Goal: Navigation & Orientation: Find specific page/section

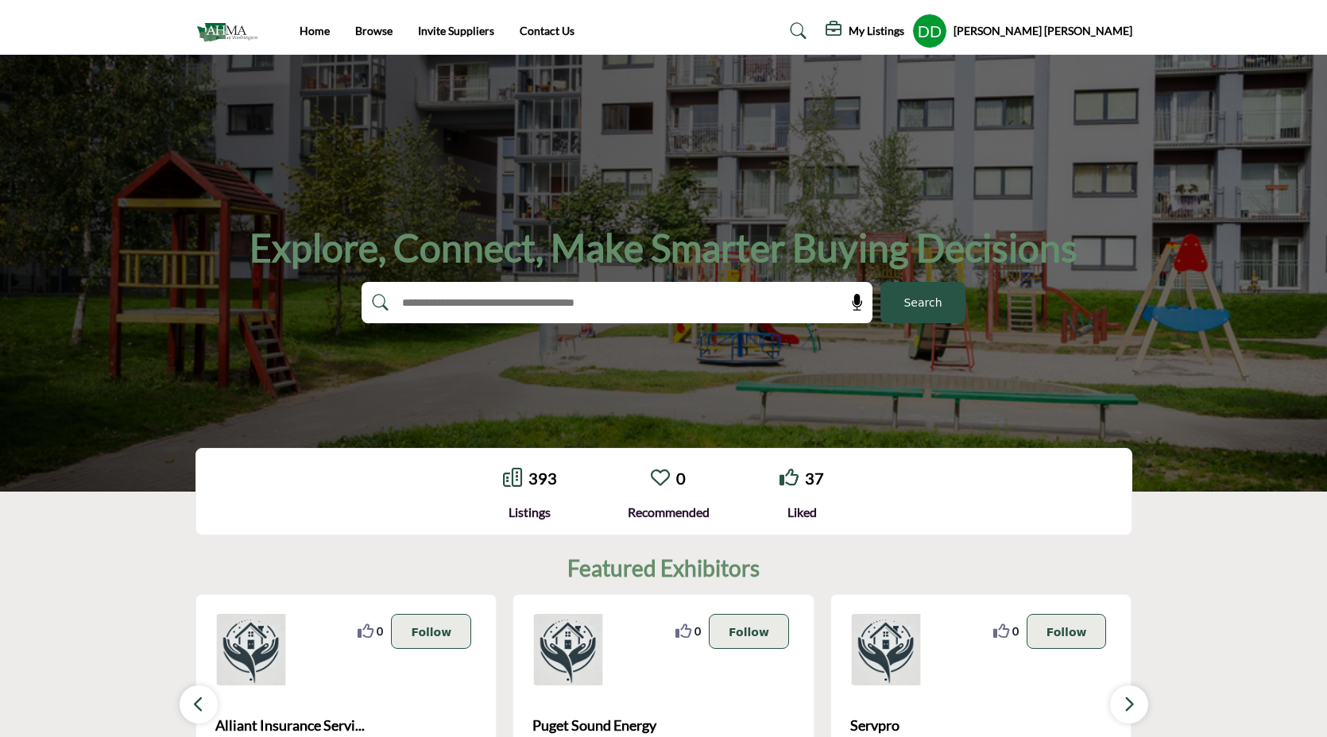
scroll to position [149, 0]
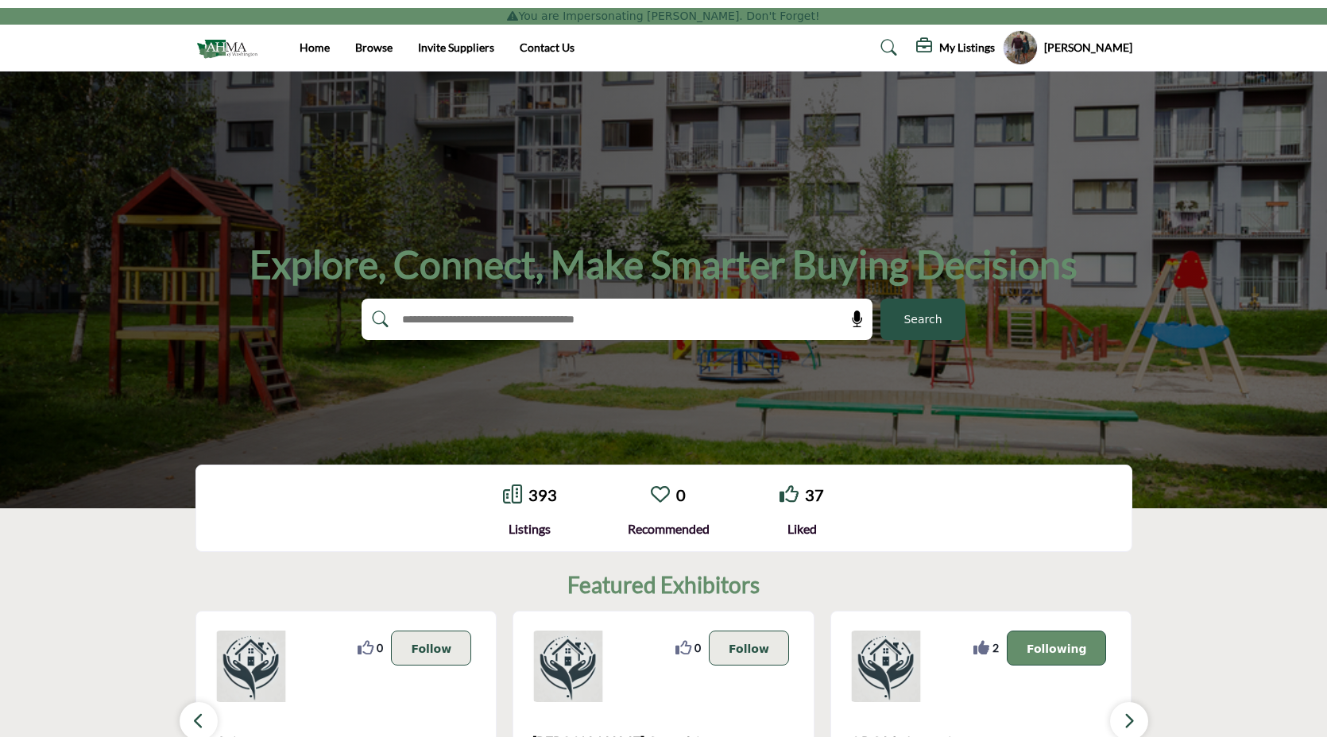
click at [1037, 41] on profile-featured-b2d5e5c8-4476-43ee-95ee-3c971a4dbba6 "Show hide supplier dropdown" at bounding box center [1020, 47] width 35 height 35
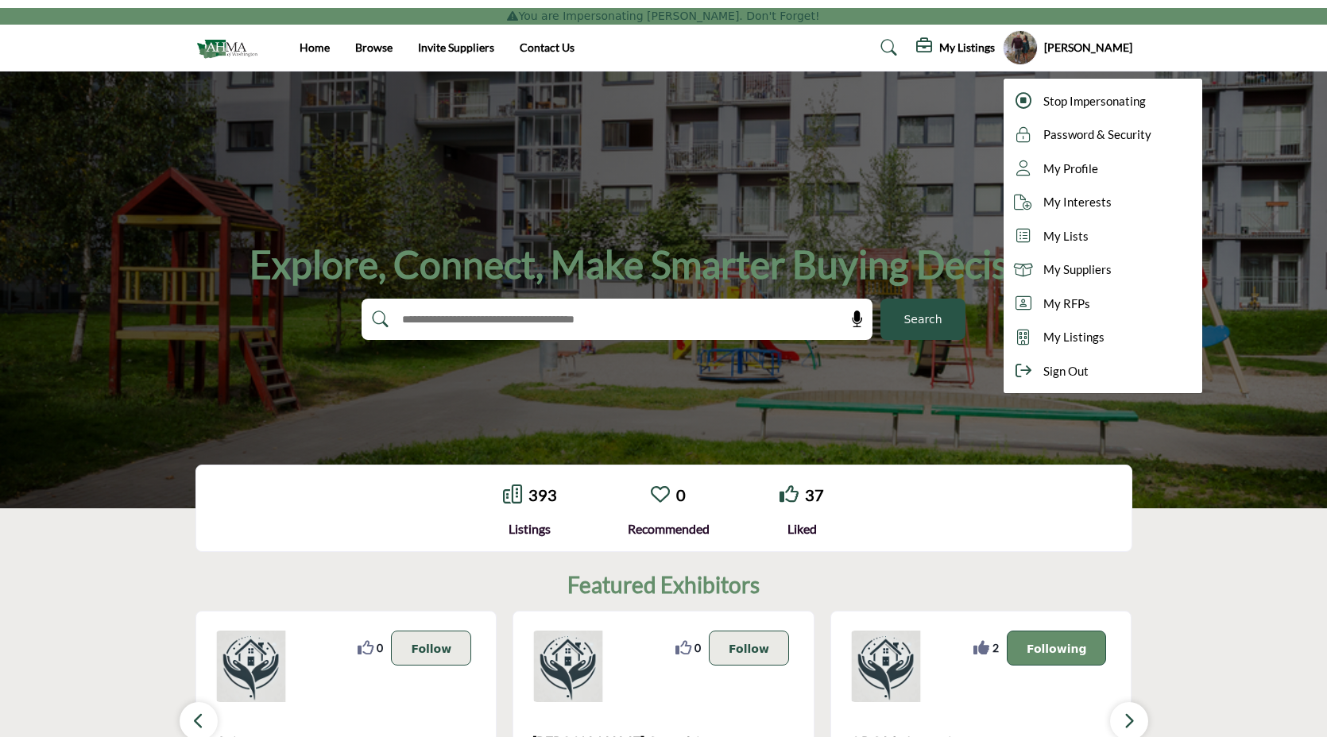
click at [984, 48] on h5 "My Listings" at bounding box center [967, 48] width 56 height 14
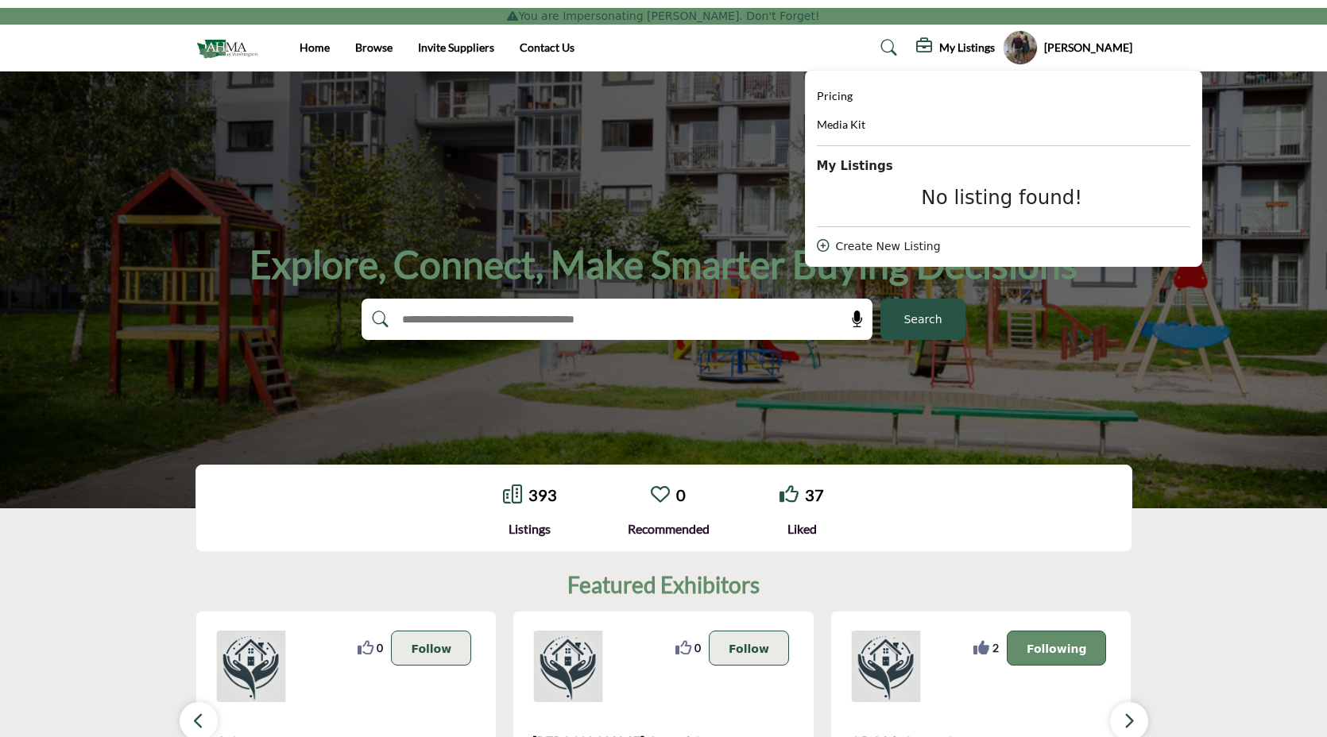
click at [1026, 48] on profile-featured-b2d5e5c8-4476-43ee-95ee-3c971a4dbba6 "Show hide supplier dropdown" at bounding box center [1020, 47] width 35 height 35
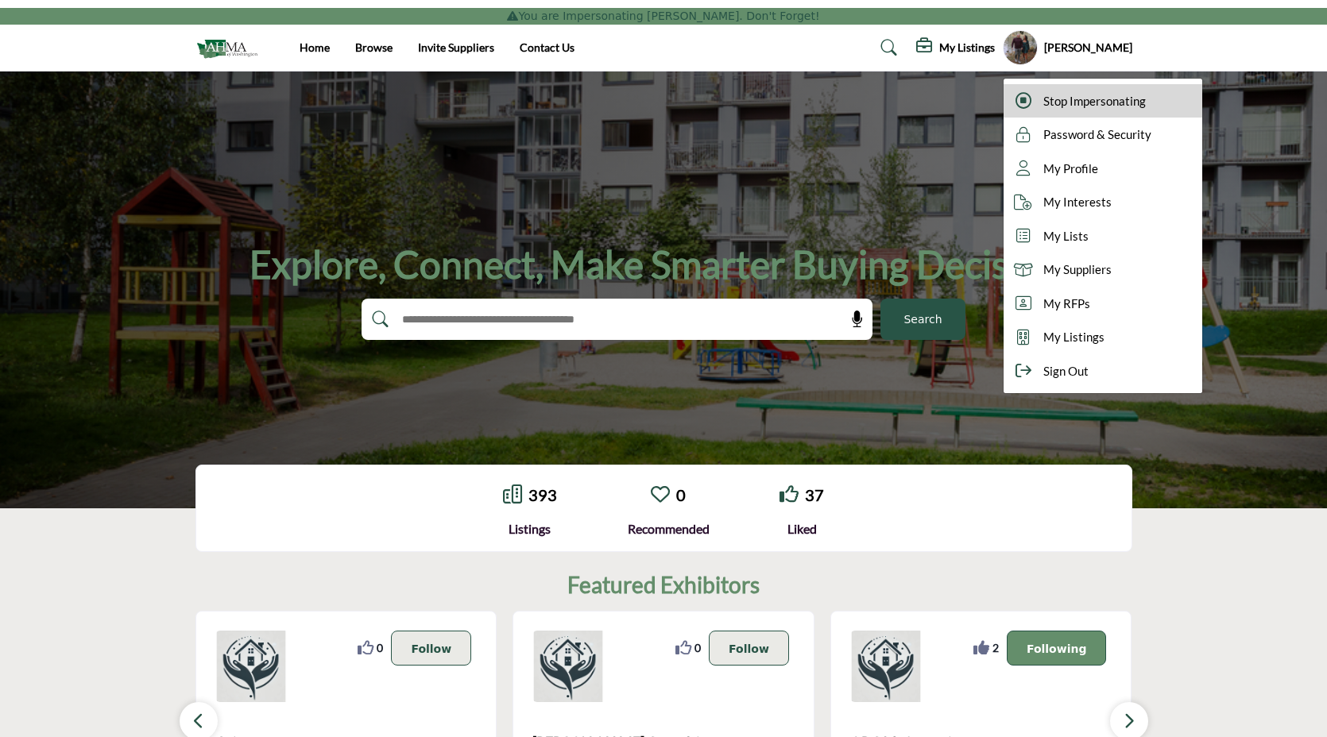
click at [1095, 103] on span "Stop Impersonating" at bounding box center [1094, 101] width 102 height 18
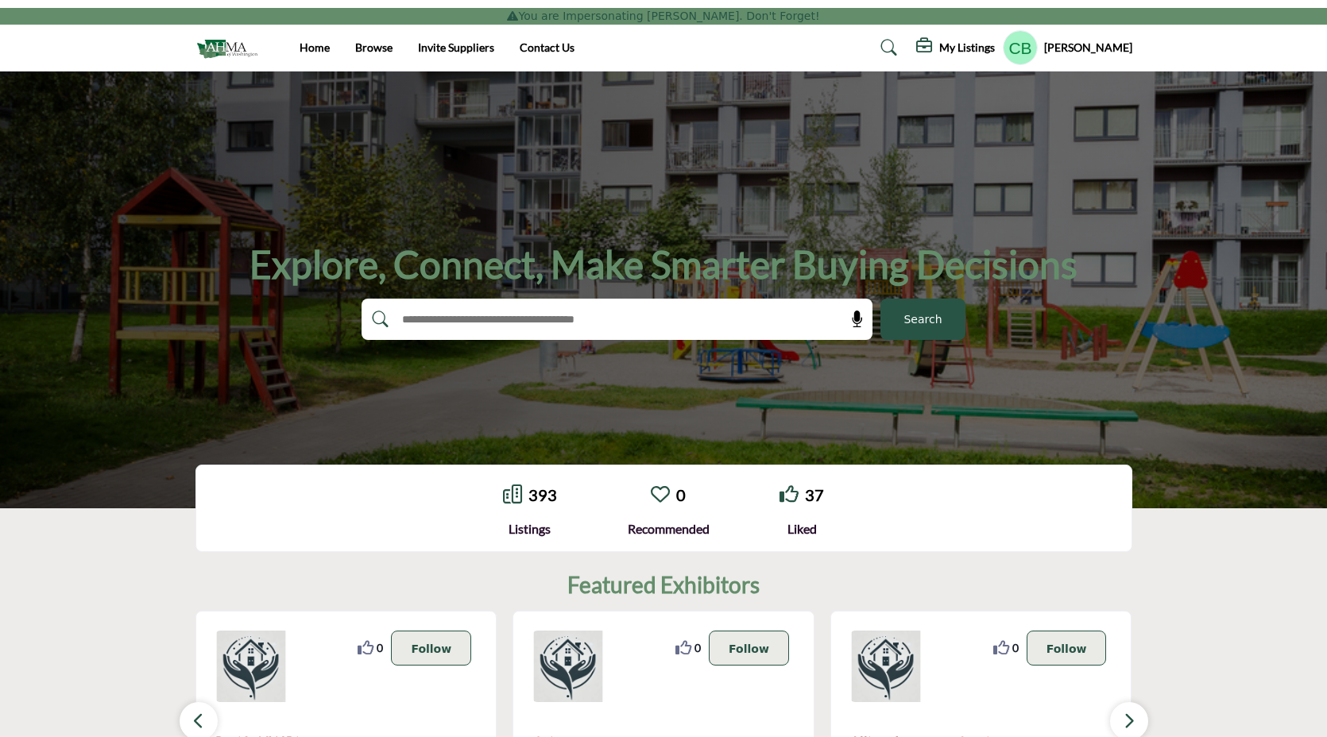
click at [1048, 50] on h5 "CYNTHIA BENNETT" at bounding box center [1088, 48] width 88 height 16
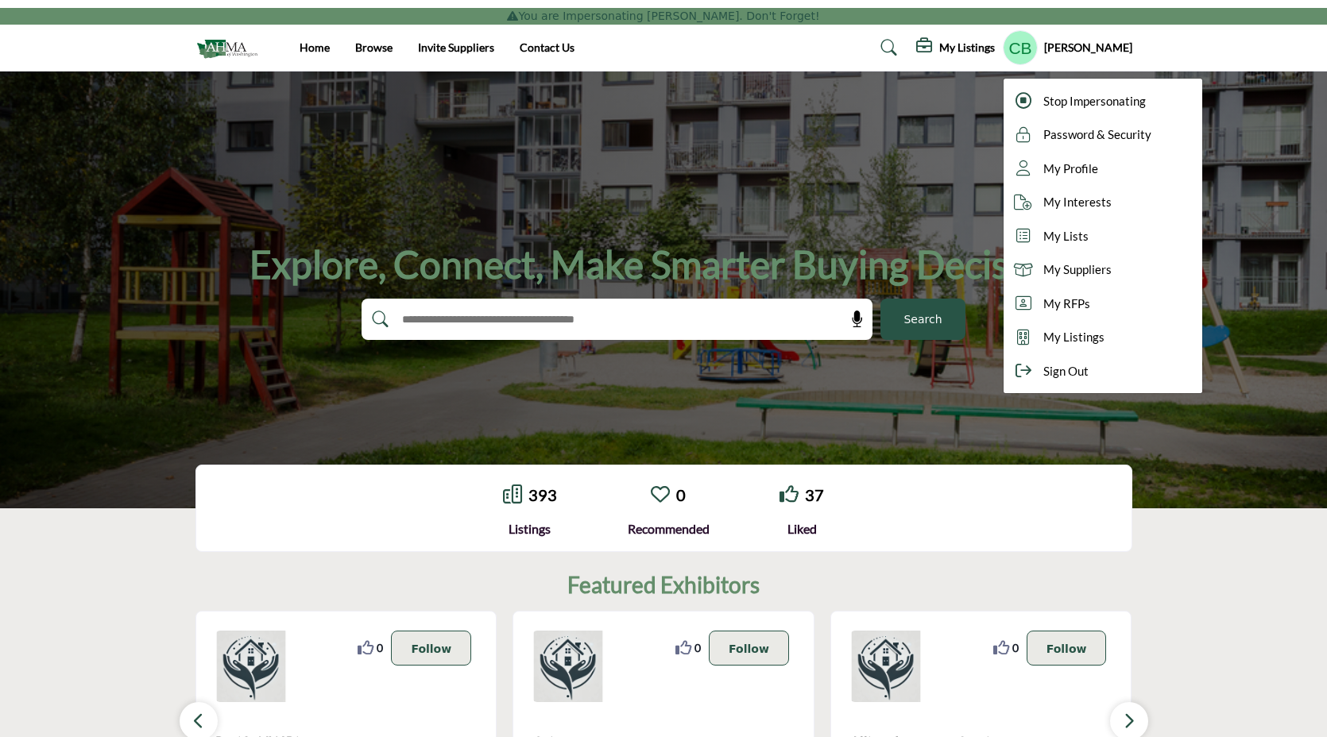
click at [948, 45] on h5 "My Listings" at bounding box center [967, 48] width 56 height 14
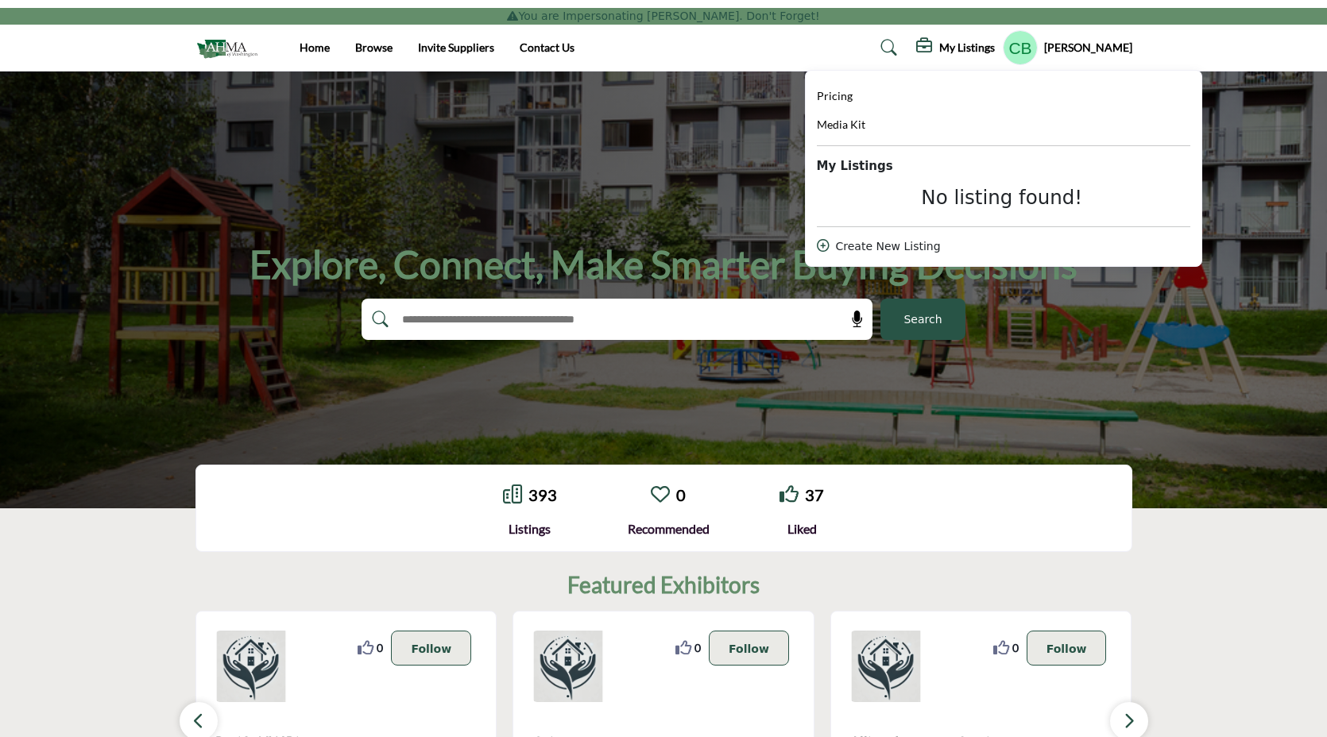
click at [1074, 47] on h5 "CYNTHIA BENNETT" at bounding box center [1088, 48] width 88 height 16
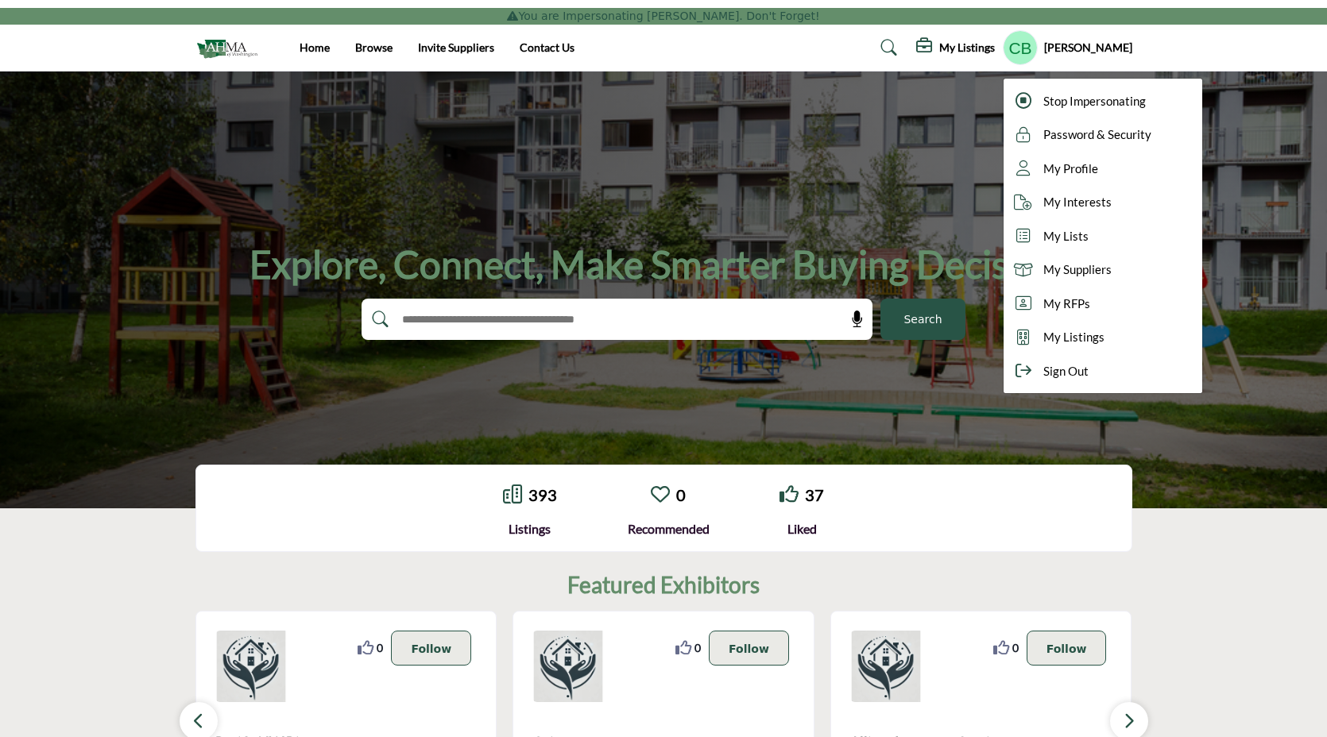
click at [1084, 52] on h5 "CYNTHIA BENNETT" at bounding box center [1088, 48] width 88 height 16
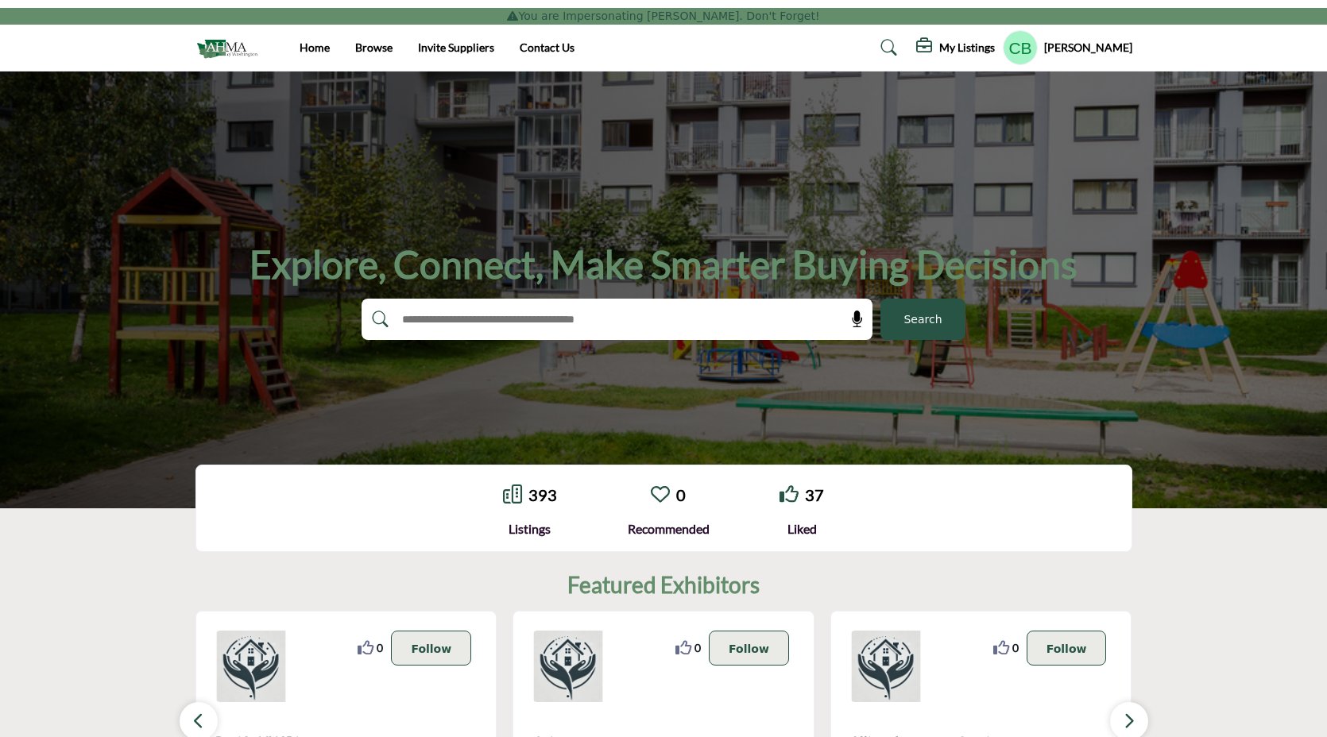
click at [1084, 52] on h5 "CYNTHIA BENNETT" at bounding box center [1088, 48] width 88 height 16
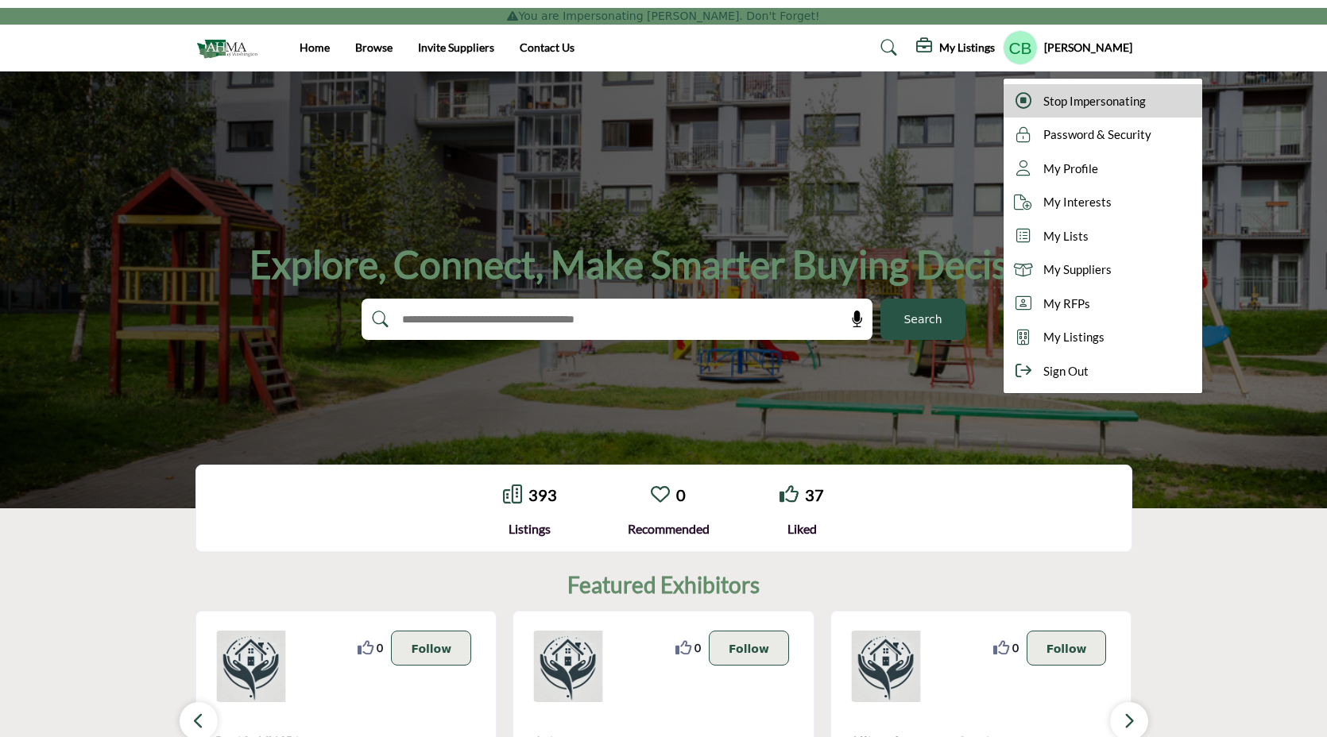
click at [1043, 109] on span "Stop Impersonating" at bounding box center [1094, 101] width 102 height 18
click at [0, 0] on div at bounding box center [0, 0] width 0 height 0
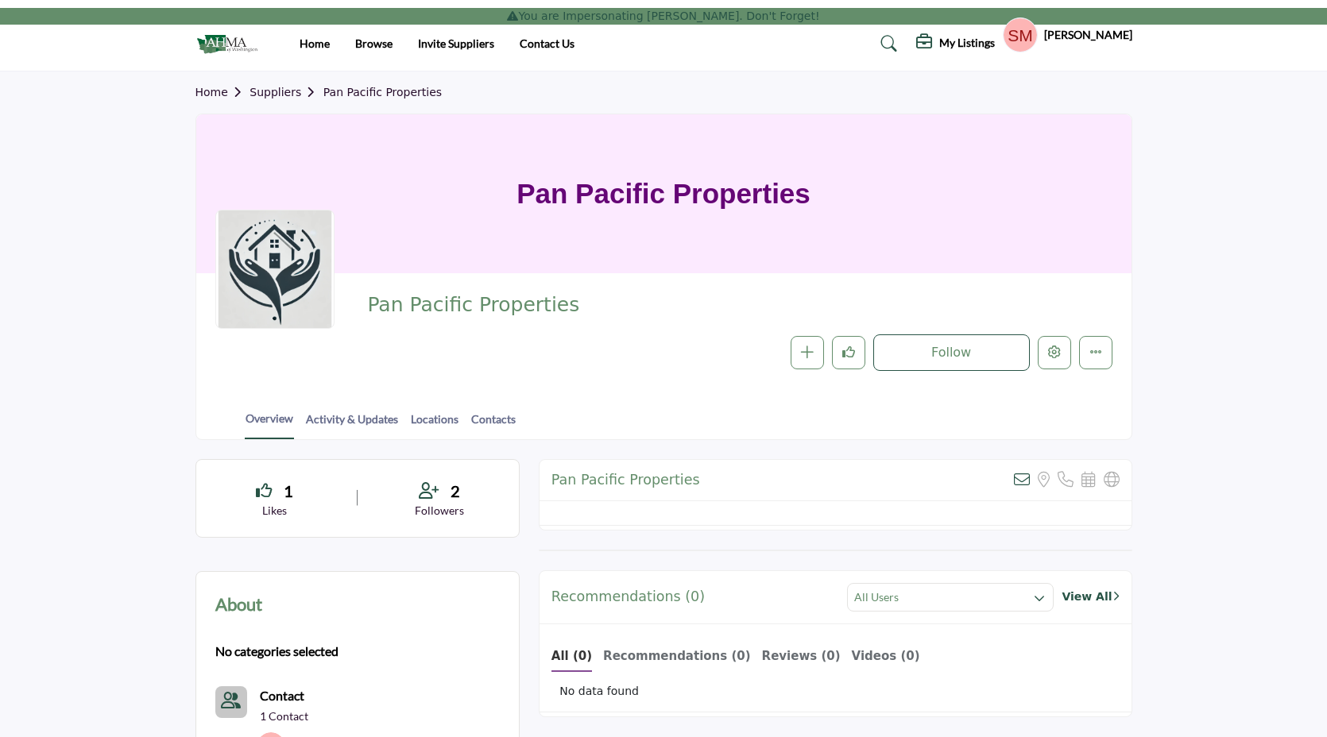
scroll to position [279, 0]
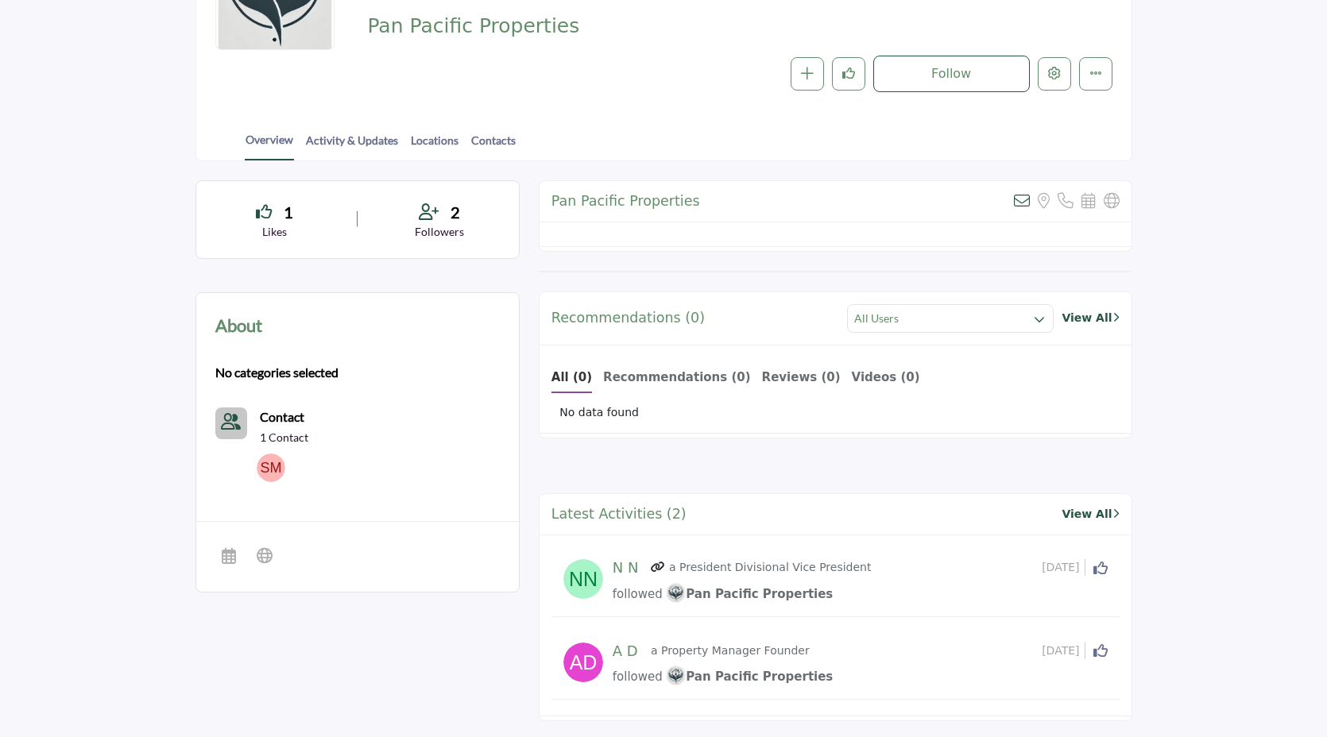
click at [656, 373] on b "Recommendations (0)" at bounding box center [677, 377] width 148 height 14
click at [767, 377] on b "Reviews ()" at bounding box center [788, 377] width 71 height 14
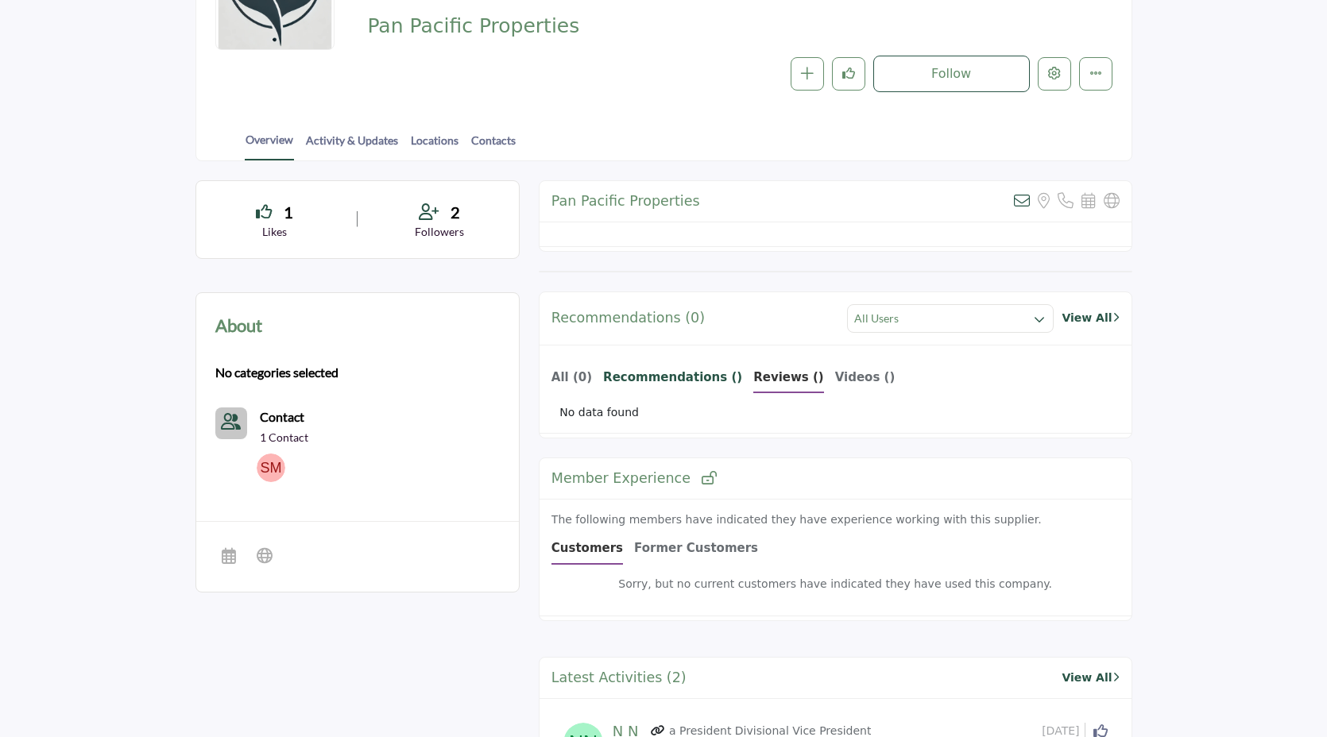
click at [646, 375] on b "Recommendations ()" at bounding box center [672, 377] width 139 height 14
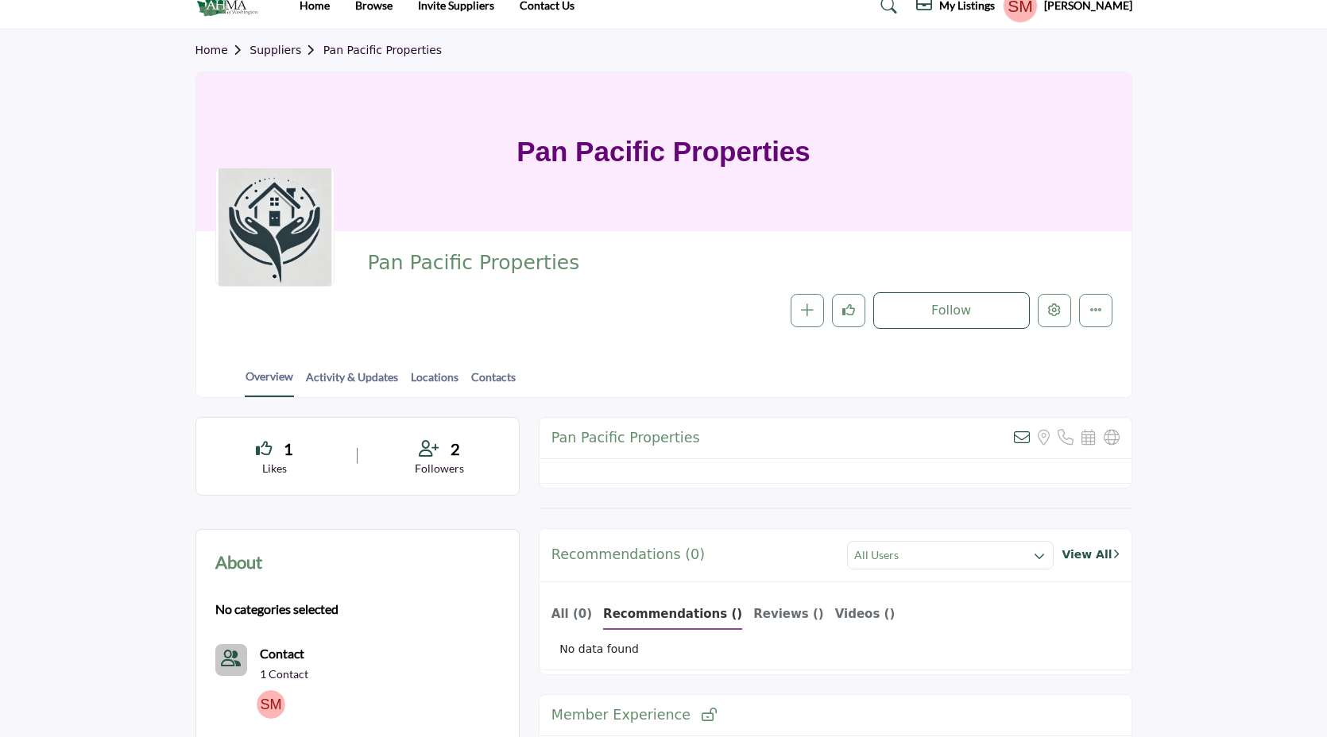
scroll to position [37, 0]
